Goal: Task Accomplishment & Management: Manage account settings

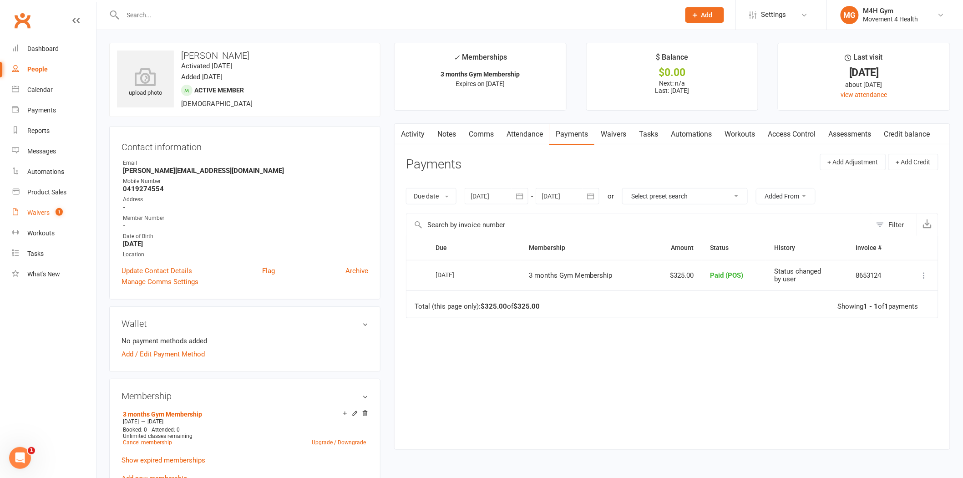
click at [44, 212] on div "Waivers" at bounding box center [38, 212] width 22 height 7
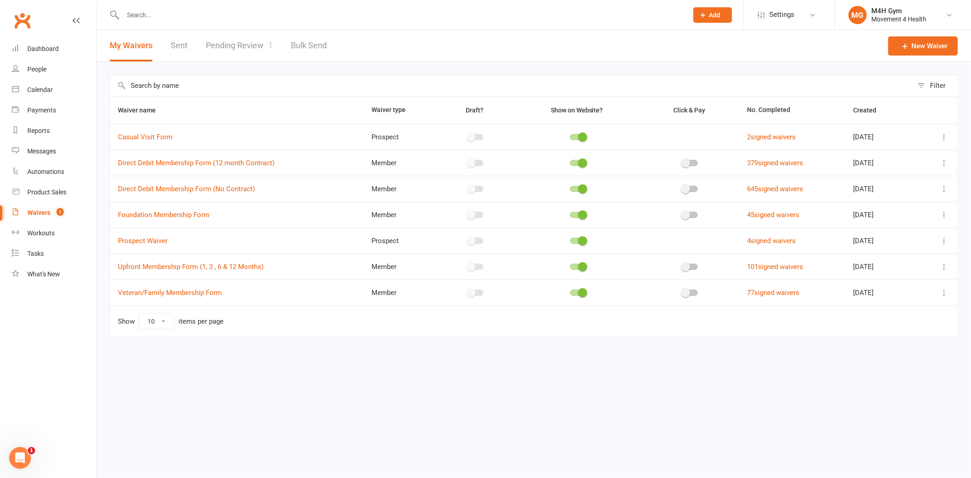
click at [945, 163] on icon at bounding box center [943, 162] width 9 height 9
click at [892, 213] on link "Copy external link to clipboard" at bounding box center [895, 217] width 107 height 18
click at [231, 40] on link "Pending Review 1" at bounding box center [239, 45] width 67 height 31
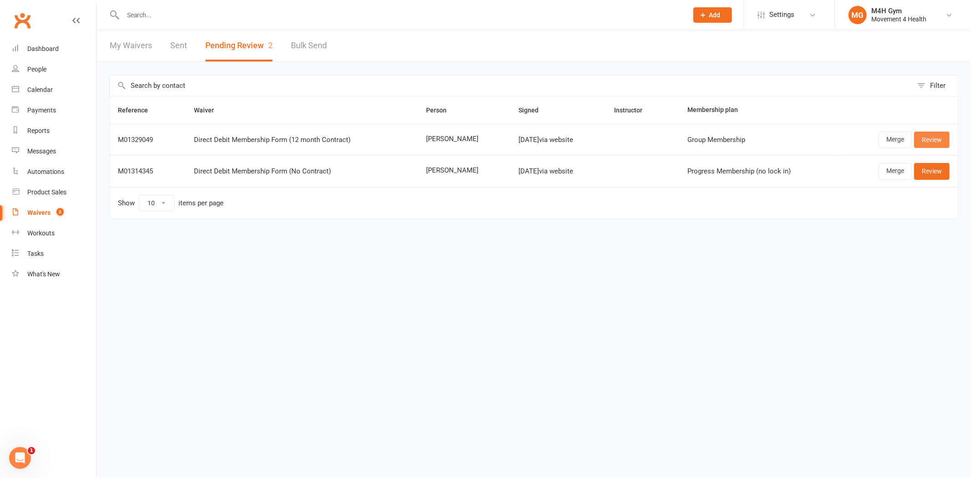
click at [932, 144] on link "Review" at bounding box center [931, 140] width 35 height 16
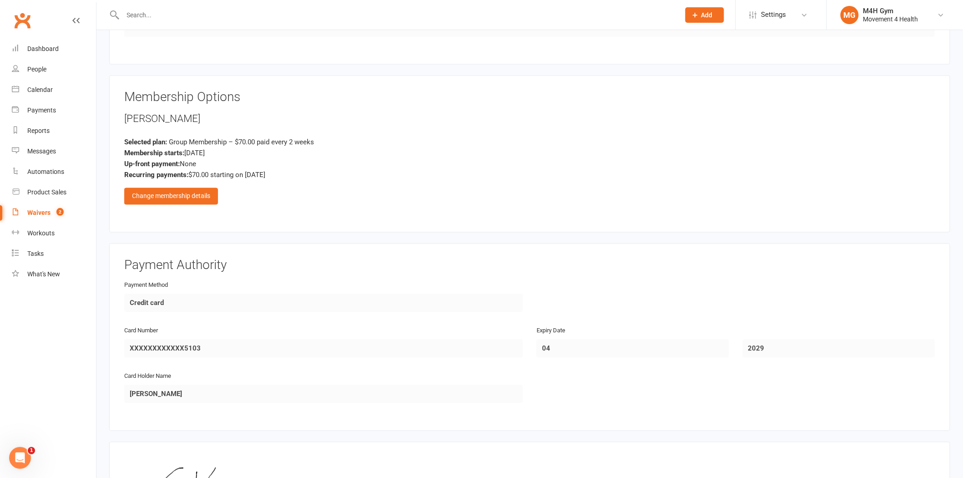
scroll to position [657, 0]
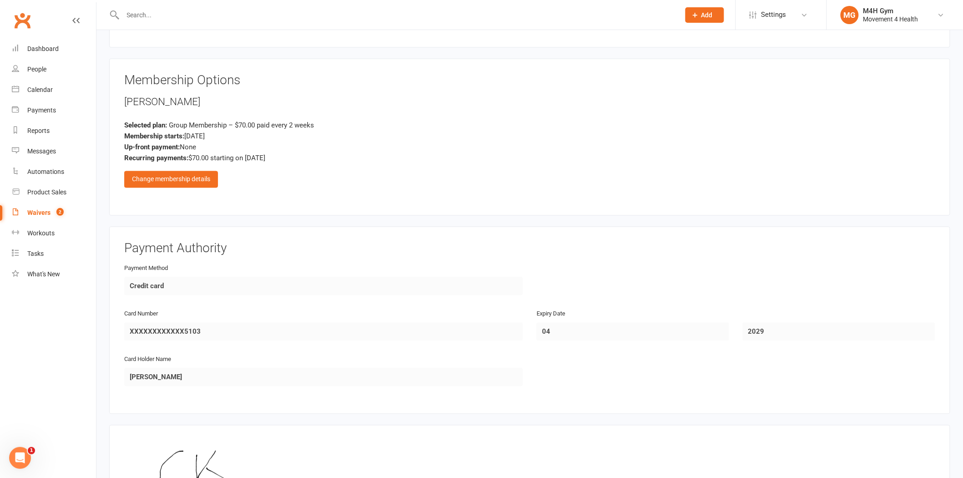
click at [182, 164] on div "[PERSON_NAME] Selected plan: Group Membership – $70.00 paid every 2 weeks Membe…" at bounding box center [529, 141] width 811 height 93
click at [180, 172] on div "Change membership details" at bounding box center [171, 179] width 94 height 16
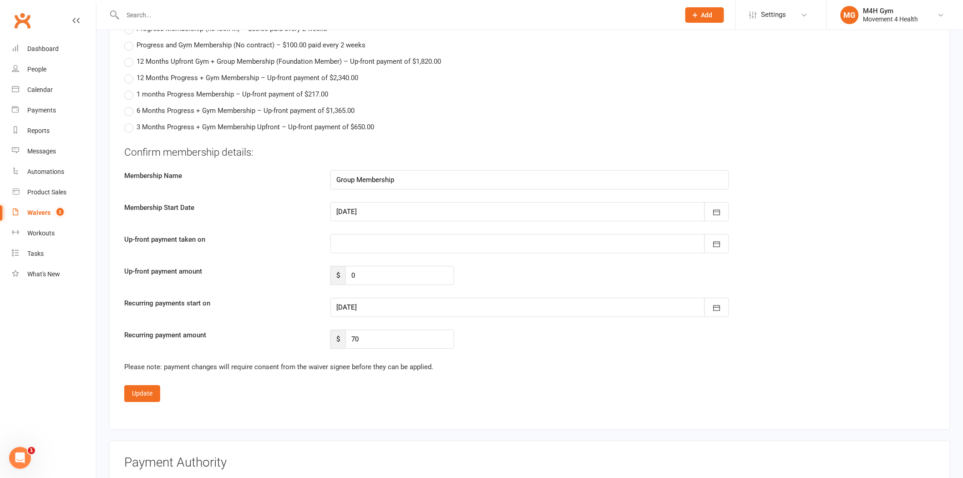
scroll to position [1011, 0]
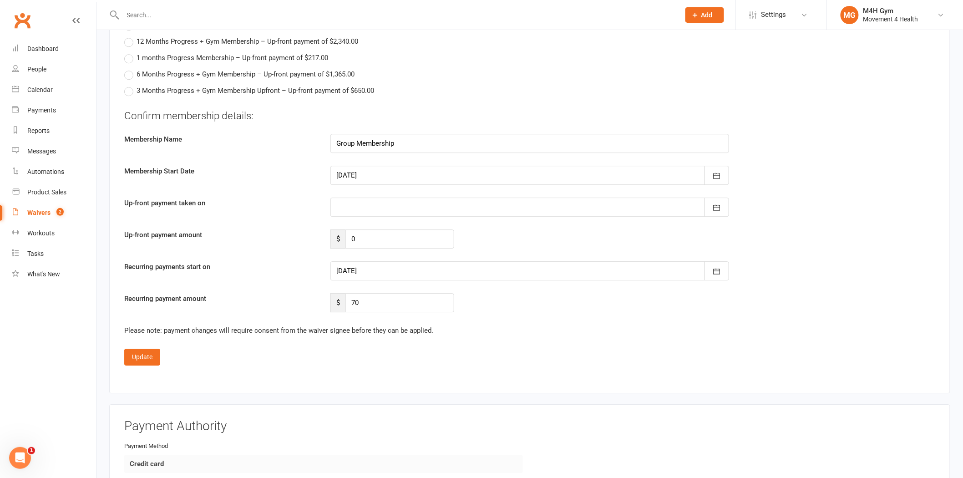
click at [389, 169] on div at bounding box center [529, 175] width 399 height 19
click at [447, 264] on span "14" at bounding box center [447, 267] width 7 height 7
click at [391, 261] on div at bounding box center [529, 270] width 399 height 19
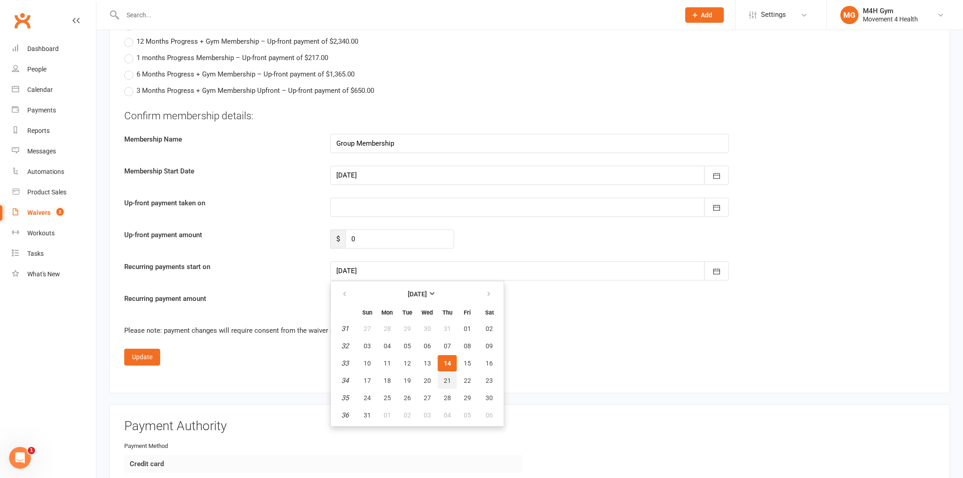
click at [444, 377] on span "21" at bounding box center [447, 380] width 7 height 7
type input "[DATE]"
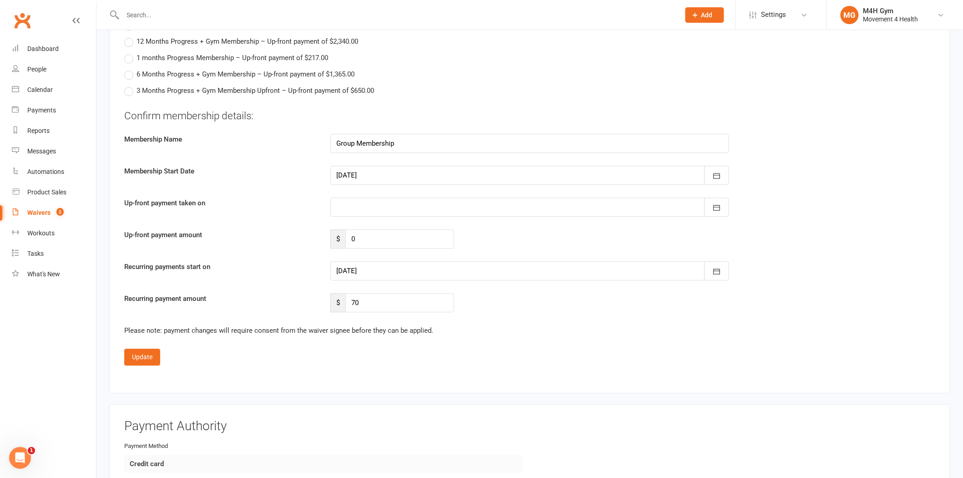
click at [162, 353] on div "Update" at bounding box center [529, 357] width 811 height 16
click at [150, 355] on button "Update" at bounding box center [142, 357] width 36 height 16
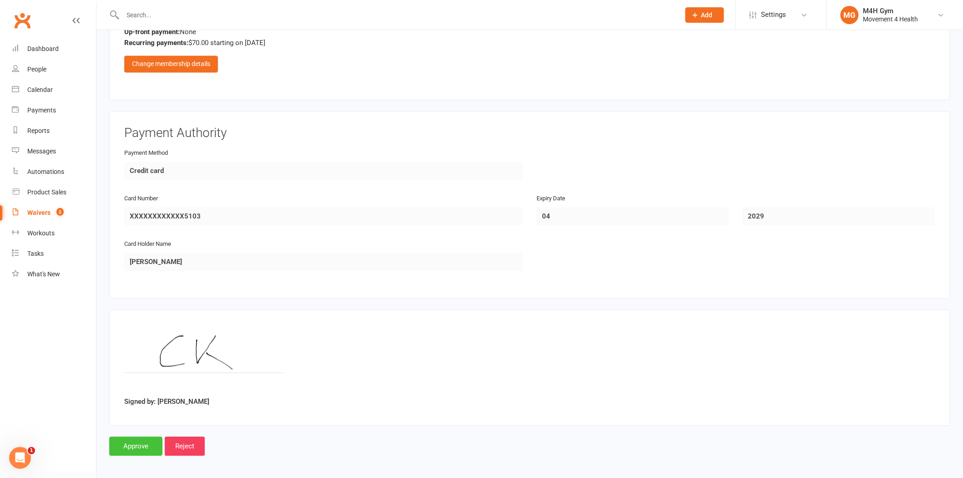
click at [141, 444] on input "Approve" at bounding box center [135, 445] width 53 height 19
